Goal: Check status: Check status

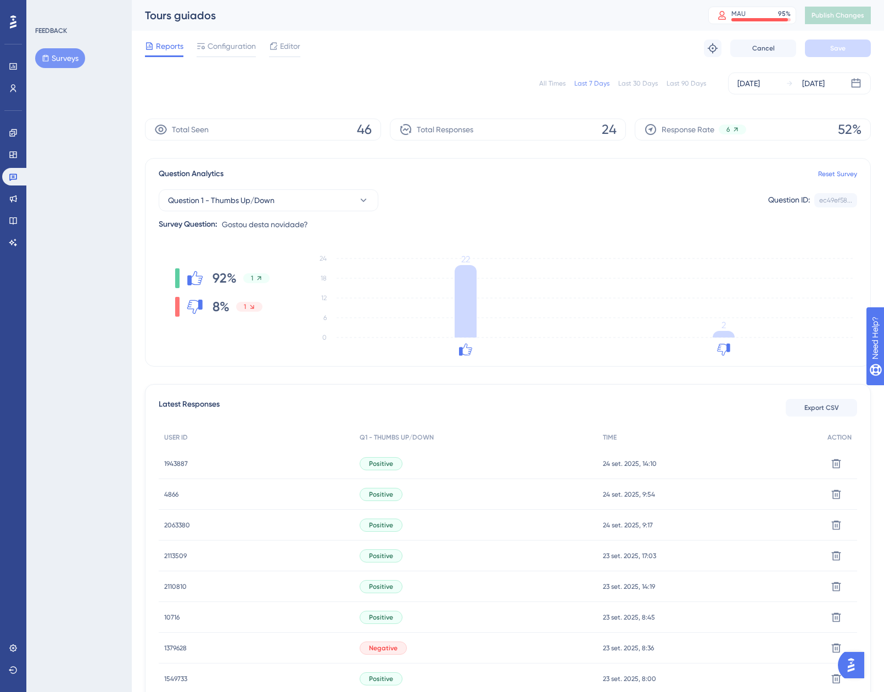
click at [168, 461] on span "1943887" at bounding box center [176, 463] width 24 height 9
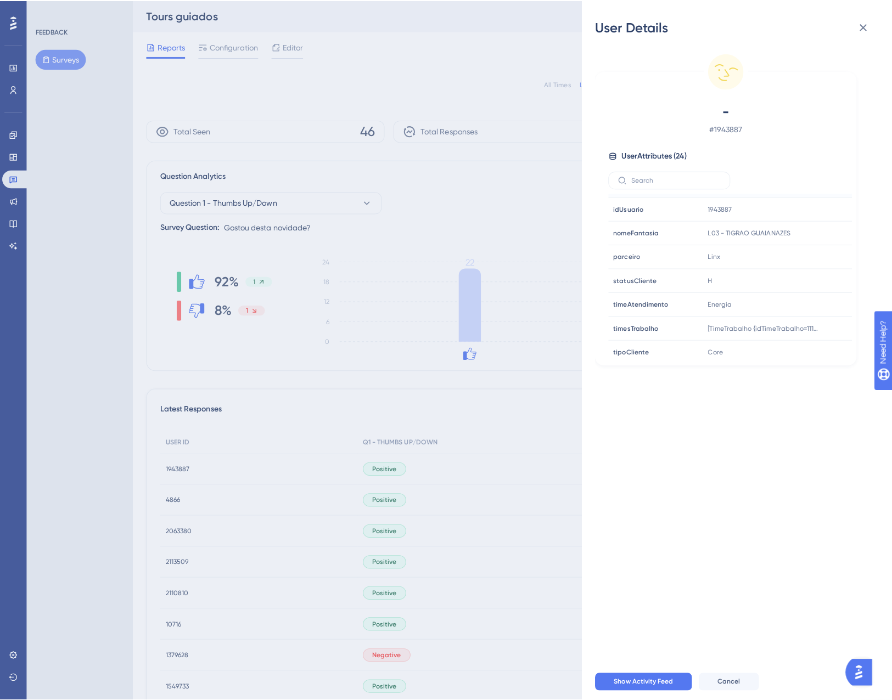
scroll to position [405, 0]
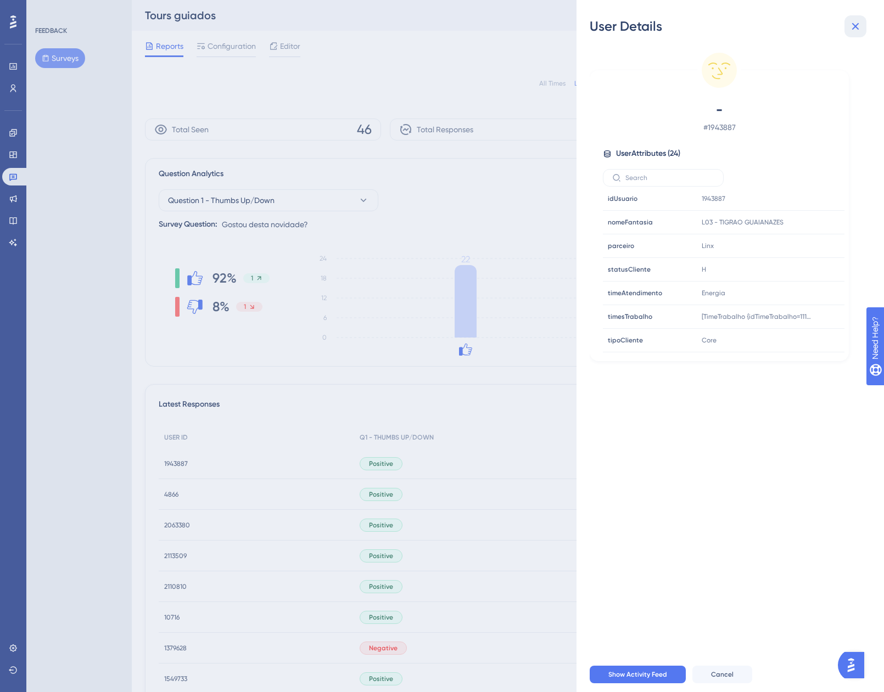
click at [859, 25] on icon at bounding box center [854, 26] width 13 height 13
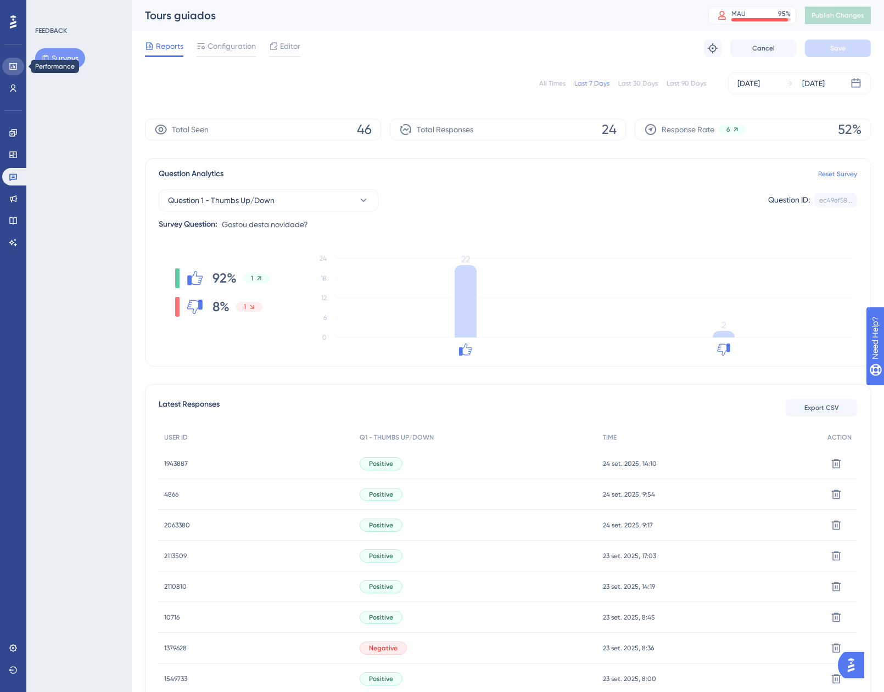
click at [8, 66] on link at bounding box center [13, 67] width 22 height 18
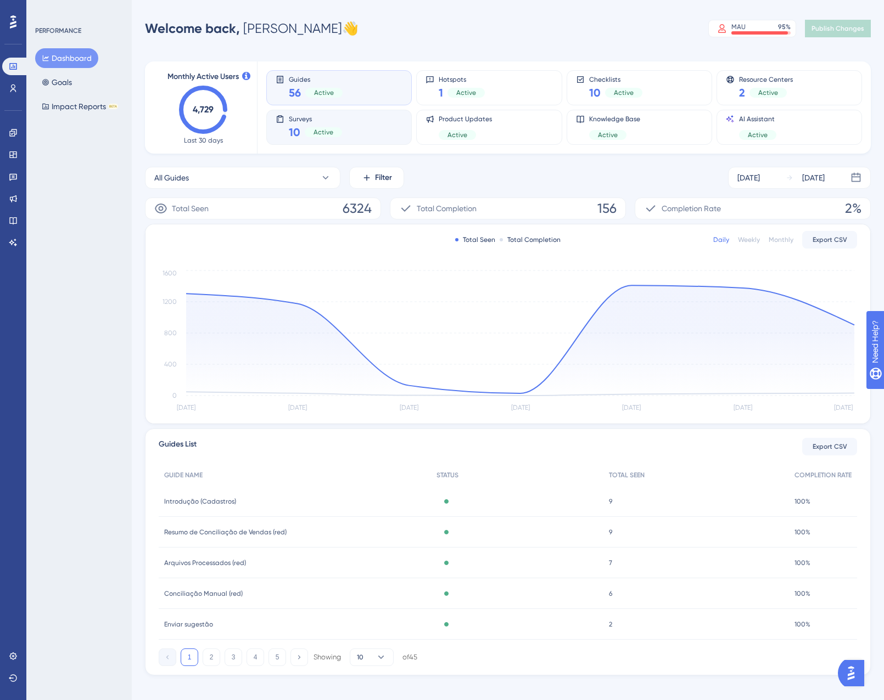
click at [331, 138] on div "10 Active" at bounding box center [315, 132] width 53 height 15
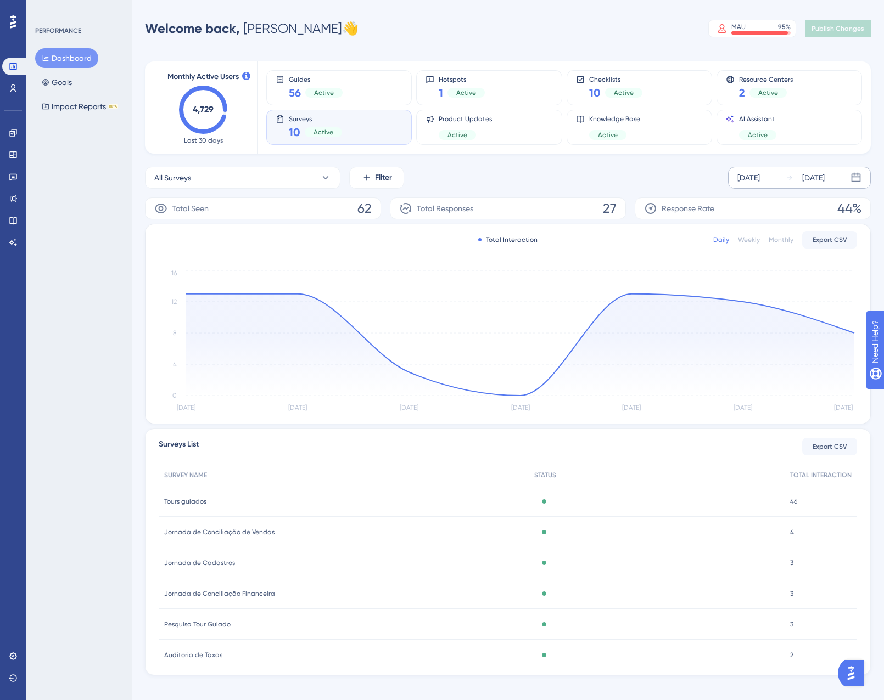
click at [791, 181] on icon at bounding box center [789, 178] width 8 height 8
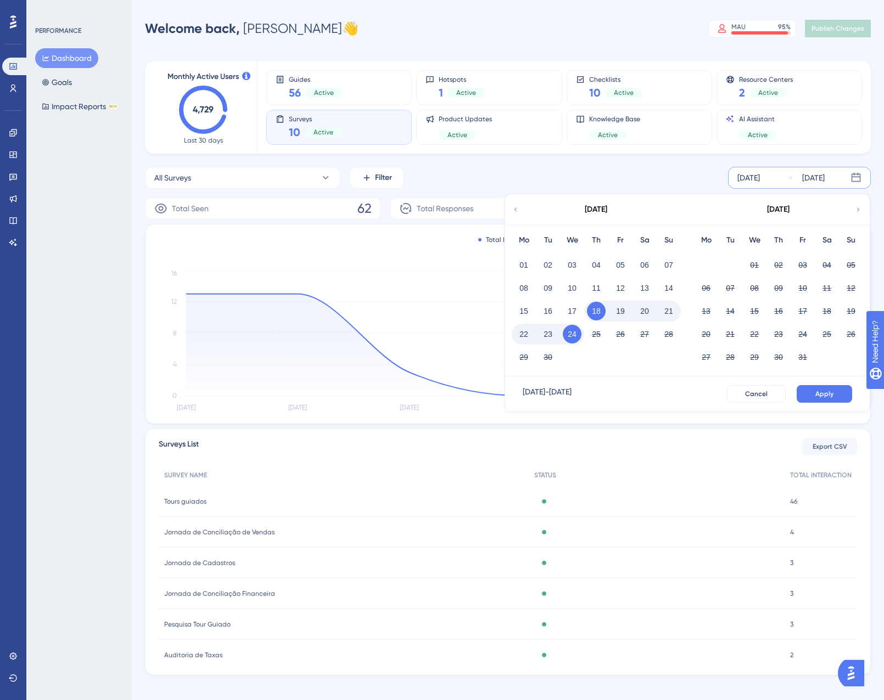
click at [518, 329] on button "22" at bounding box center [523, 334] width 19 height 19
click at [808, 389] on button "Apply" at bounding box center [823, 394] width 55 height 18
